Goal: Find specific page/section

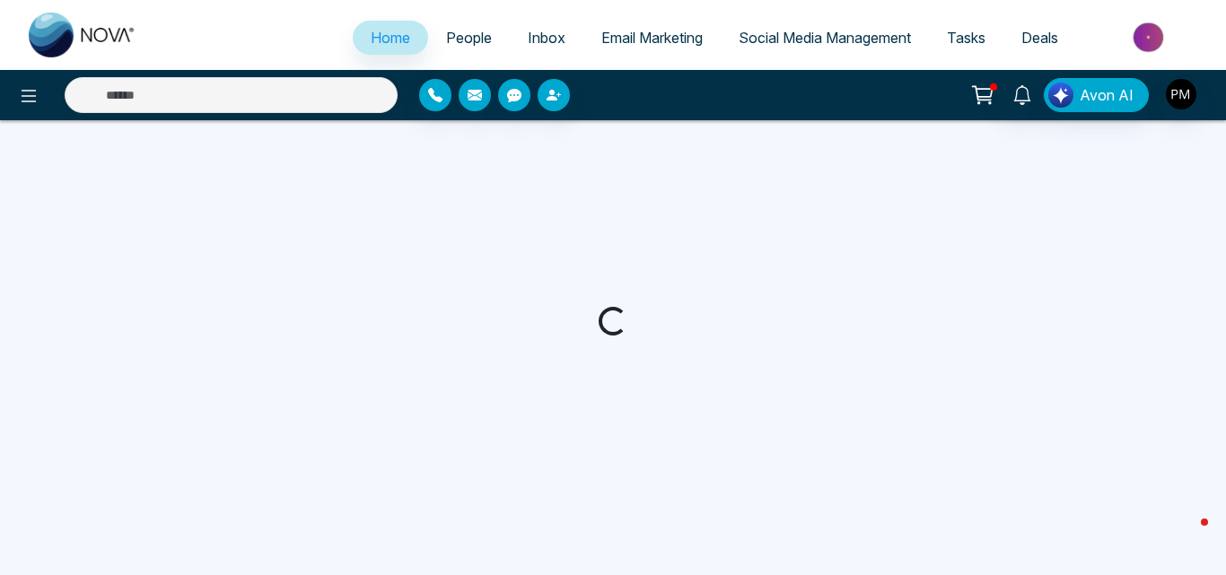
select select "*"
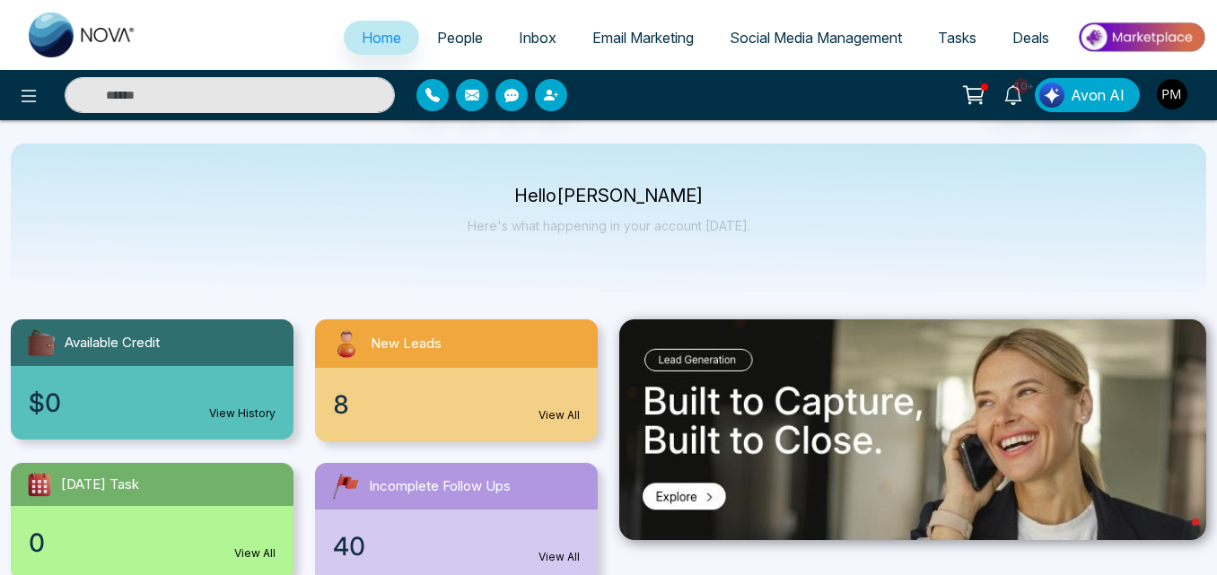
click at [830, 37] on span "Social Media Management" at bounding box center [816, 38] width 172 height 18
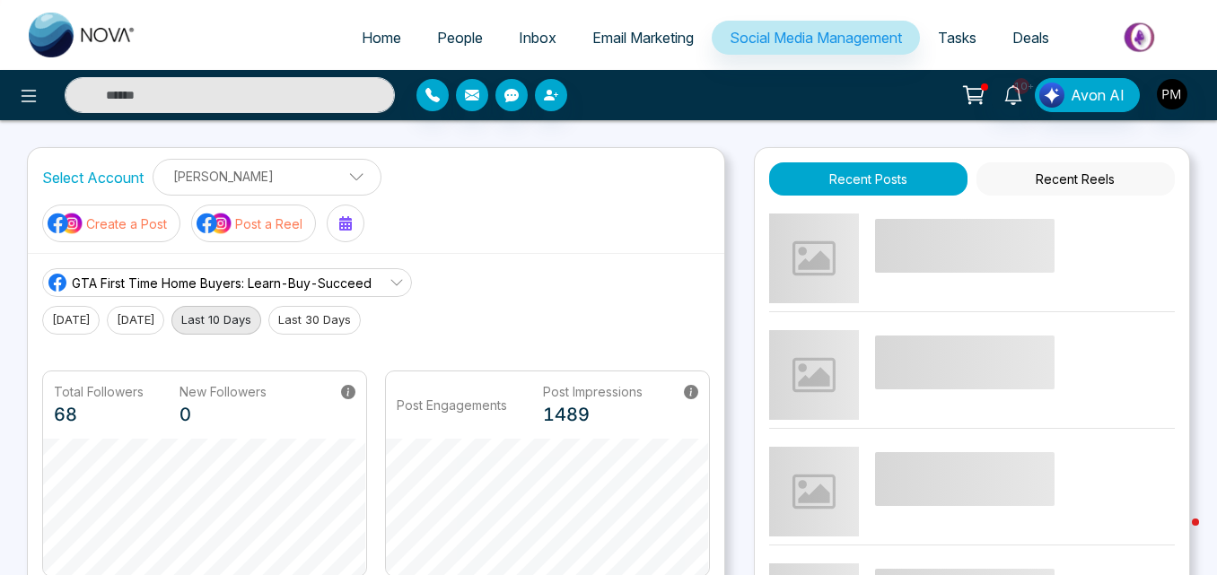
click at [449, 27] on link "People" at bounding box center [460, 38] width 82 height 34
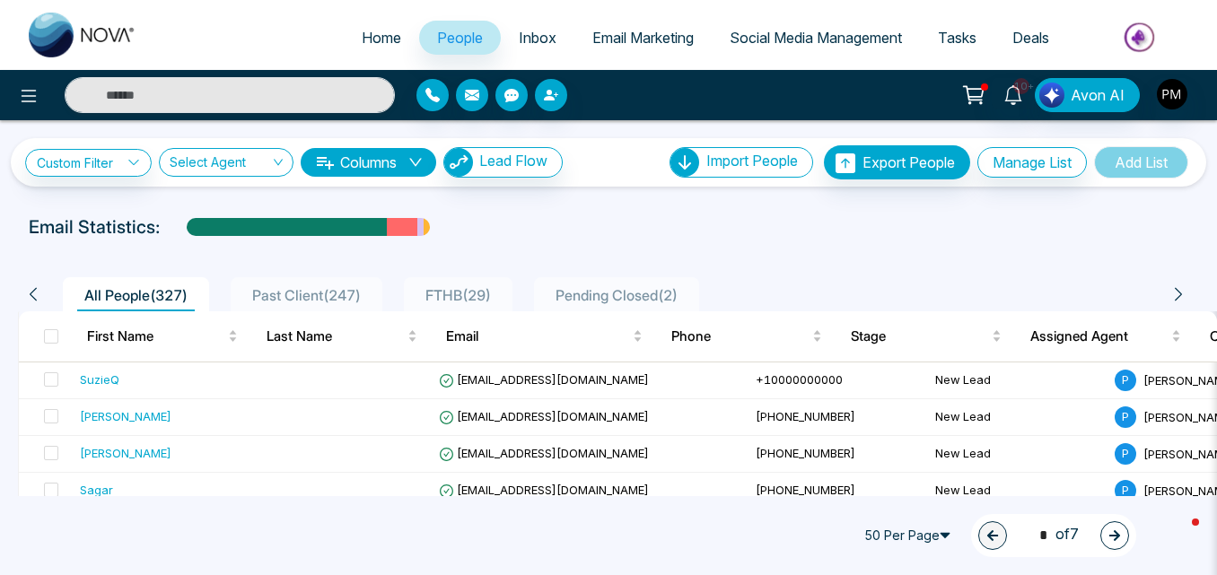
click at [659, 222] on div "Email Statistics:" at bounding box center [609, 227] width 1160 height 27
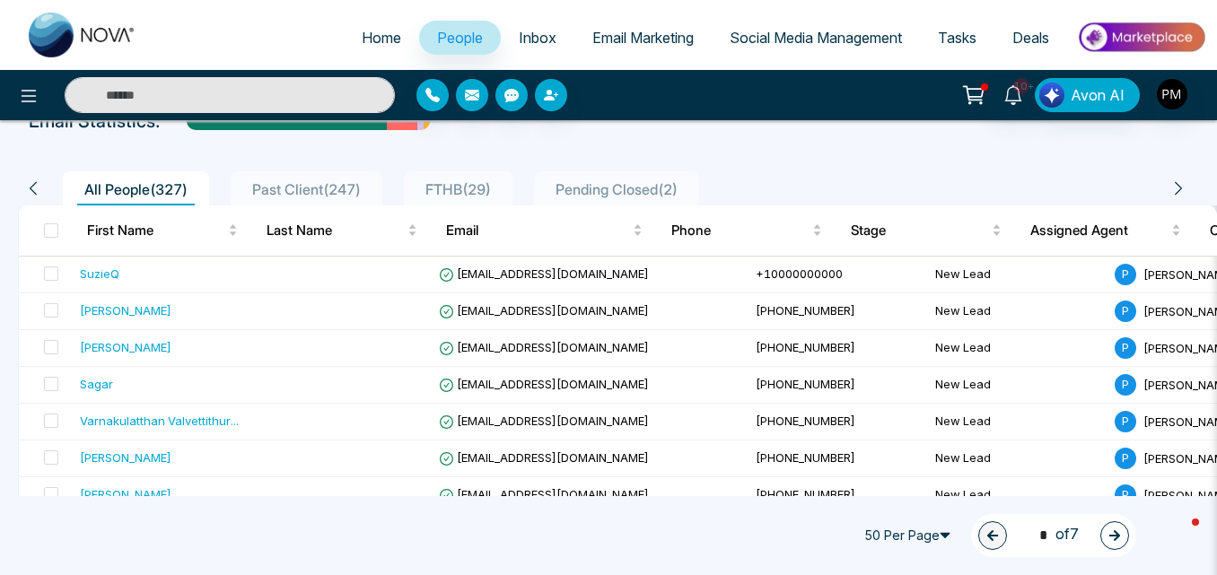
scroll to position [90, 0]
